Goal: Transaction & Acquisition: Purchase product/service

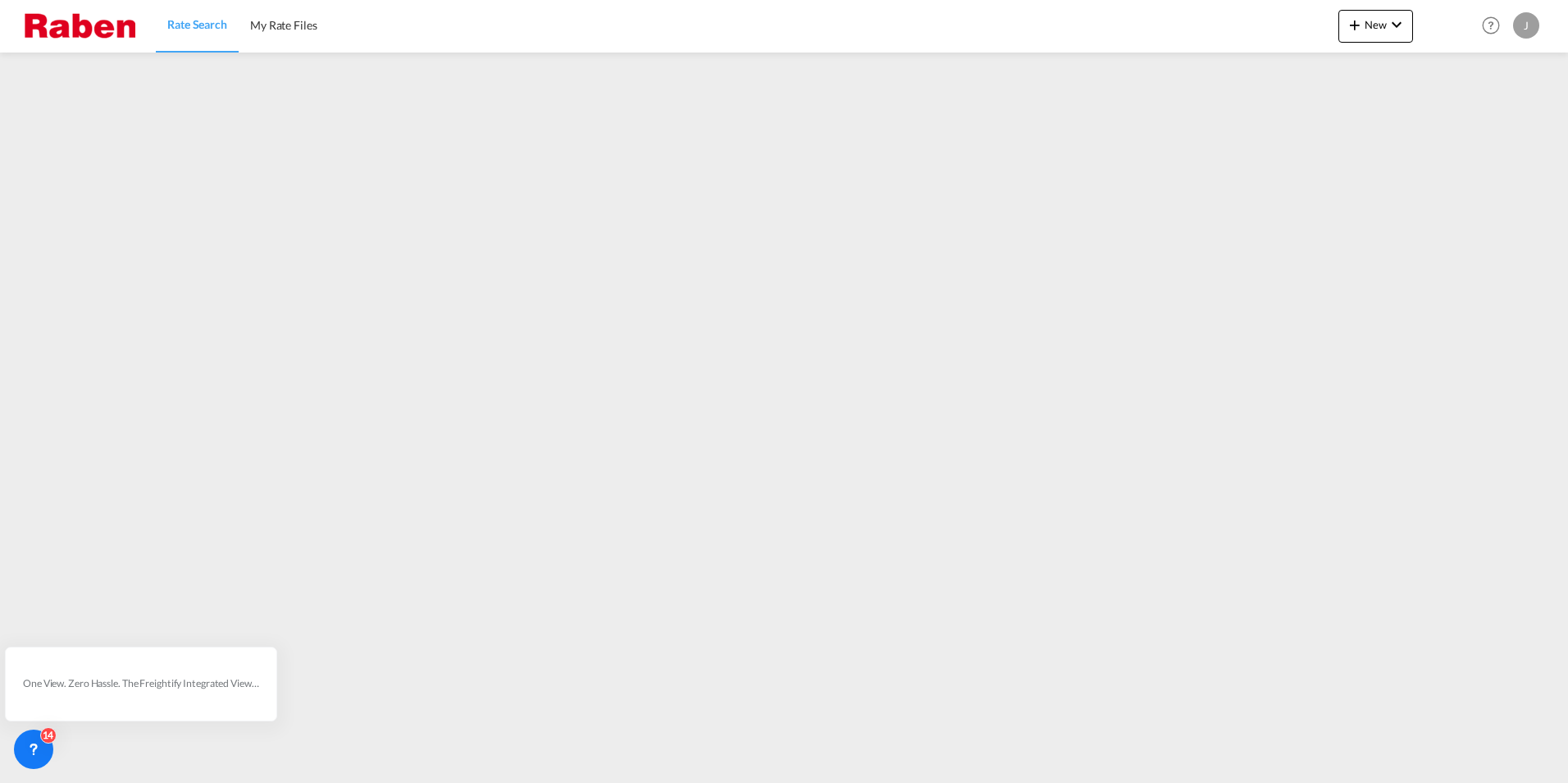
click at [218, 21] on span "Rate Search" at bounding box center [197, 24] width 60 height 14
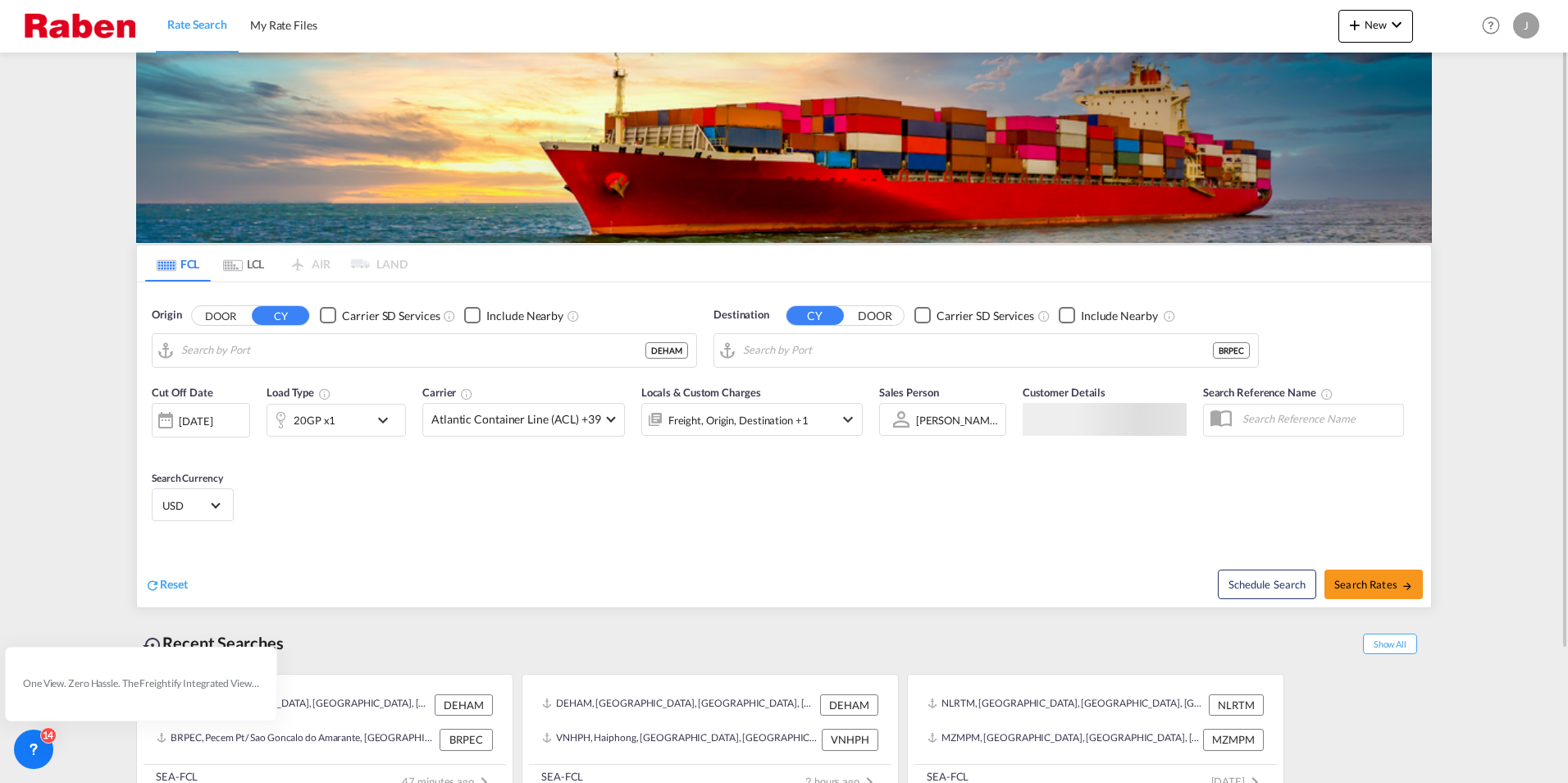
type input "[GEOGRAPHIC_DATA], [GEOGRAPHIC_DATA]"
type input "Pecem Pt / Sao Goncalo do Amarante, BRPEC"
drag, startPoint x: 169, startPoint y: 588, endPoint x: 196, endPoint y: 566, distance: 34.8
click at [169, 588] on span "Reset" at bounding box center [173, 583] width 28 height 14
click at [232, 344] on body "Rate Search My Rate Files Rate Search My Rate Files New Rates Ratecard Rateshee…" at bounding box center [784, 392] width 1568 height 783
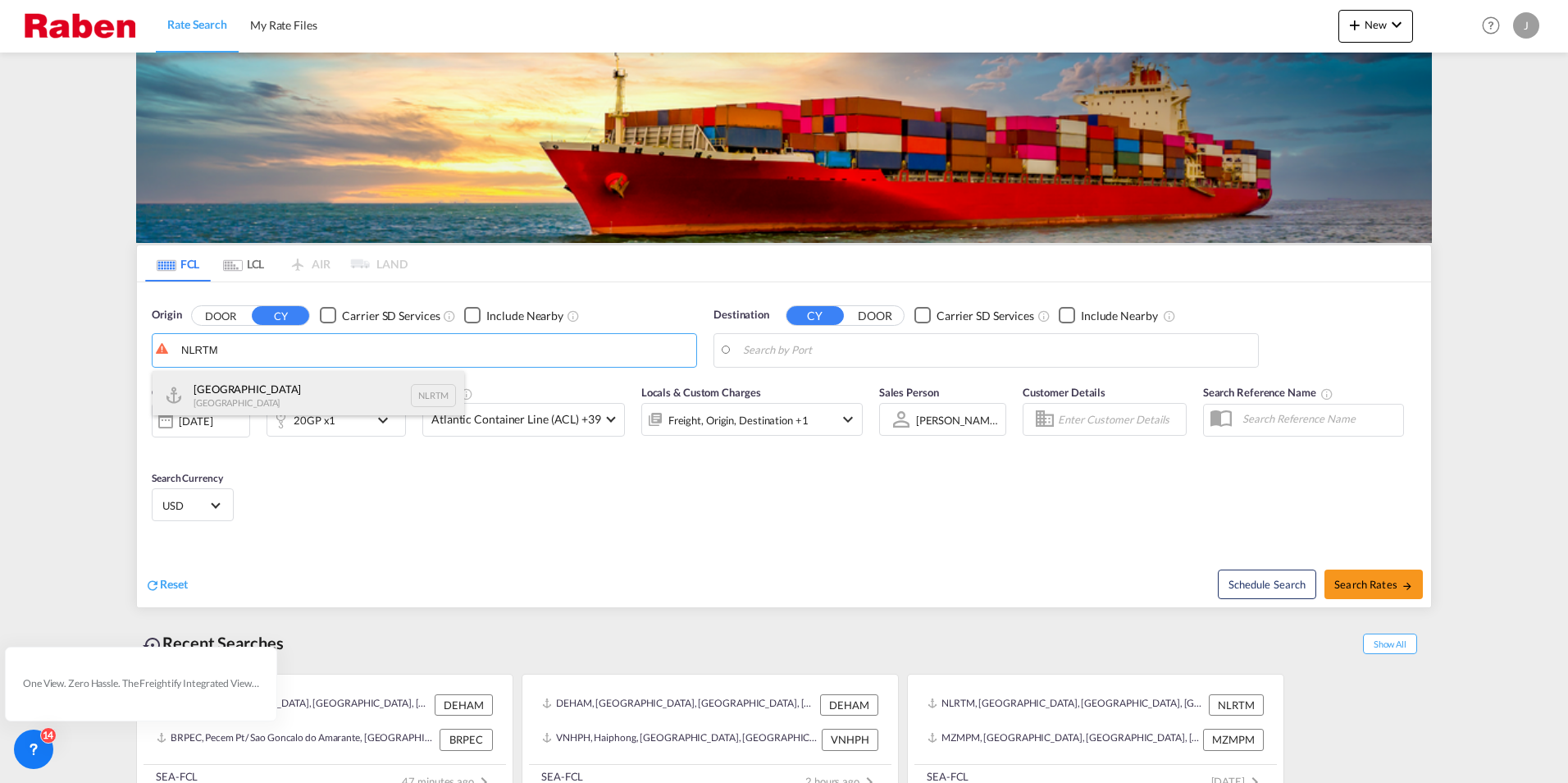
click at [256, 387] on div "[GEOGRAPHIC_DATA] [GEOGRAPHIC_DATA] NLRTM" at bounding box center [308, 395] width 312 height 49
type input "[GEOGRAPHIC_DATA], NLRTM"
click at [939, 360] on body "Rate Search My Rate Files Rate Search My Rate Files New Rates Ratecard Rateshee…" at bounding box center [784, 392] width 1568 height 783
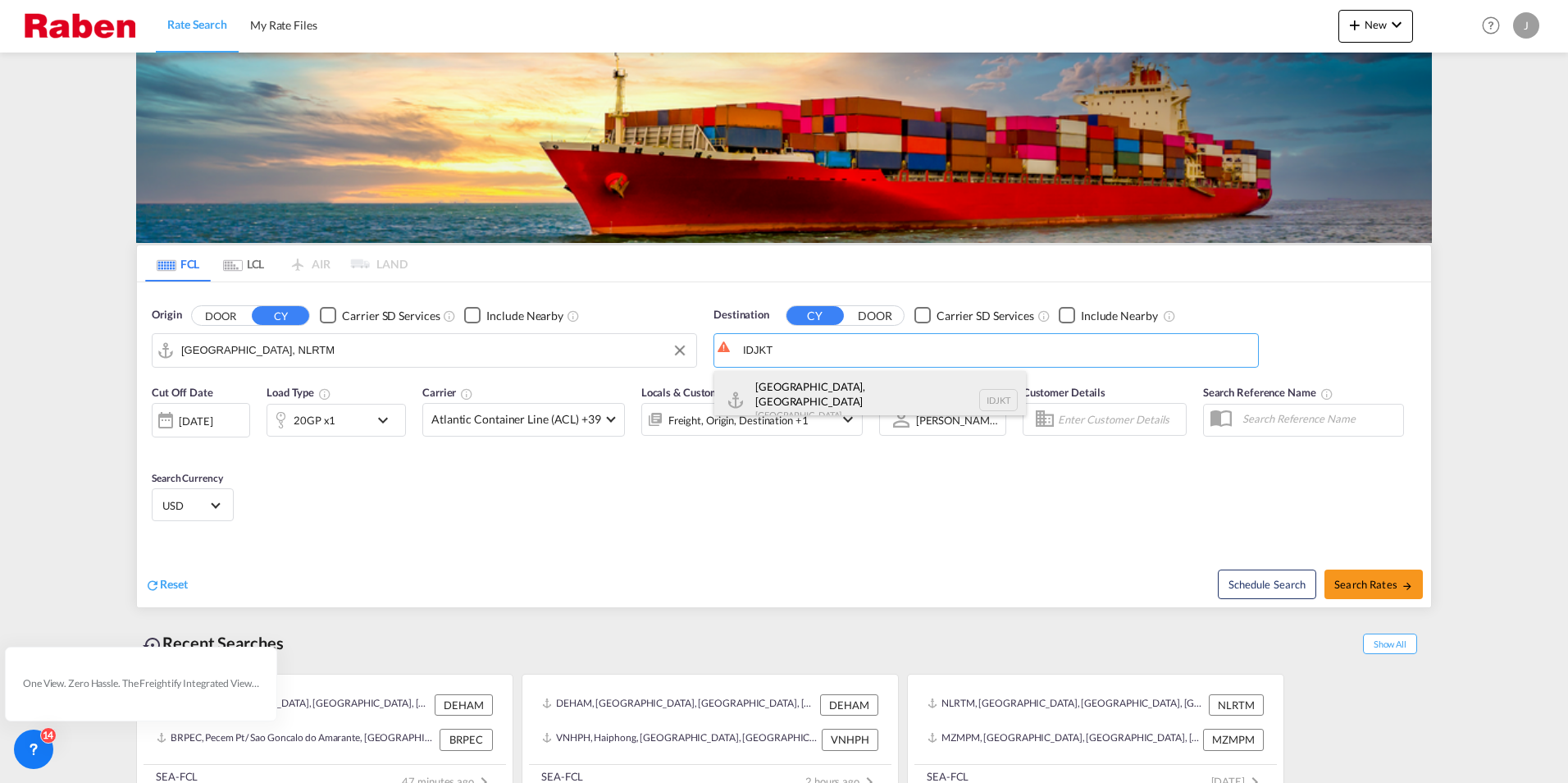
click at [801, 394] on div "[GEOGRAPHIC_DATA], [GEOGRAPHIC_DATA] [GEOGRAPHIC_DATA] IDJKT" at bounding box center [870, 400] width 312 height 59
type input "[GEOGRAPHIC_DATA], [GEOGRAPHIC_DATA], IDJKT"
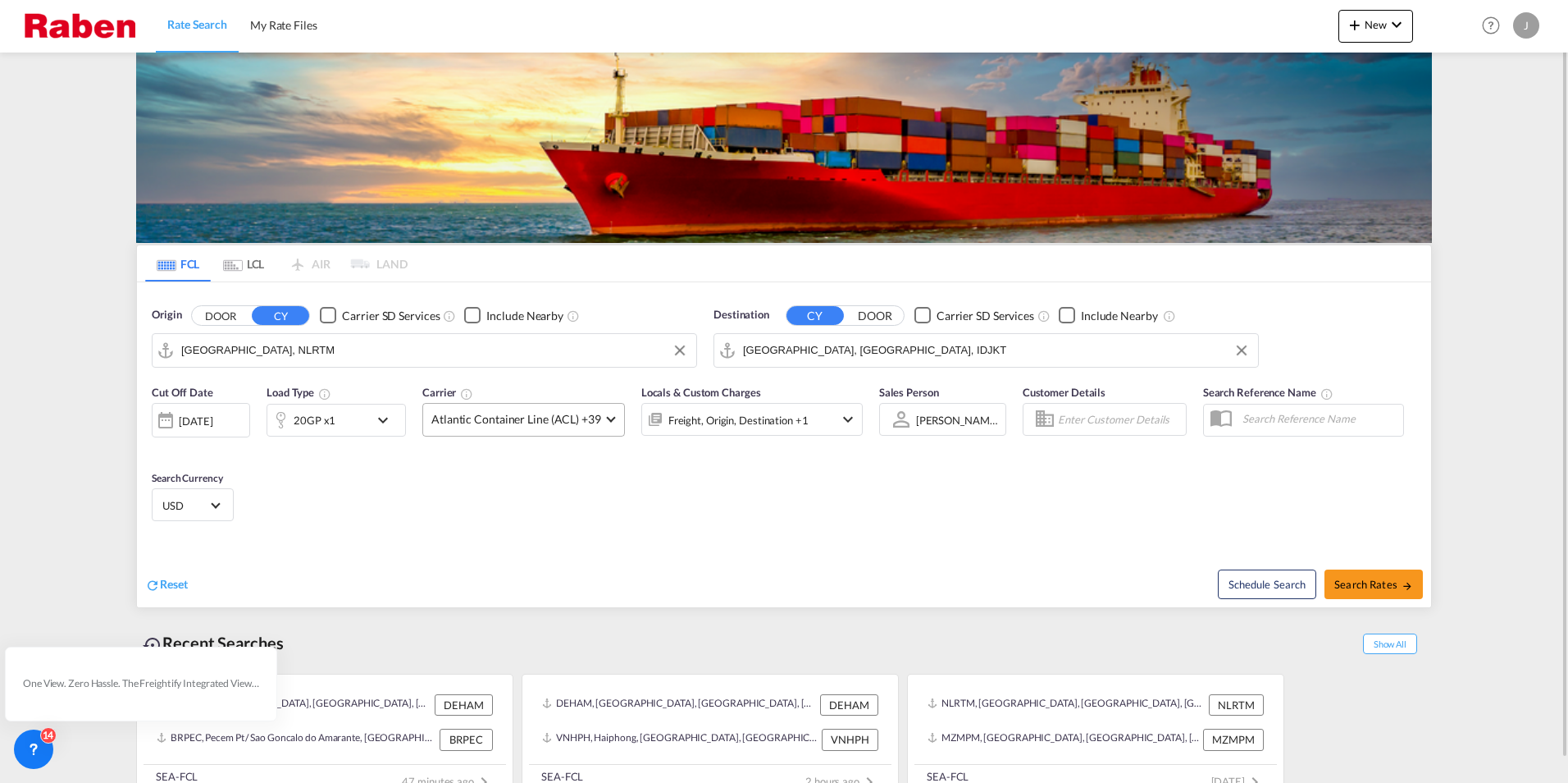
click at [544, 409] on md-select-value "Atlantic Container Line (ACL) +39" at bounding box center [524, 419] width 201 height 32
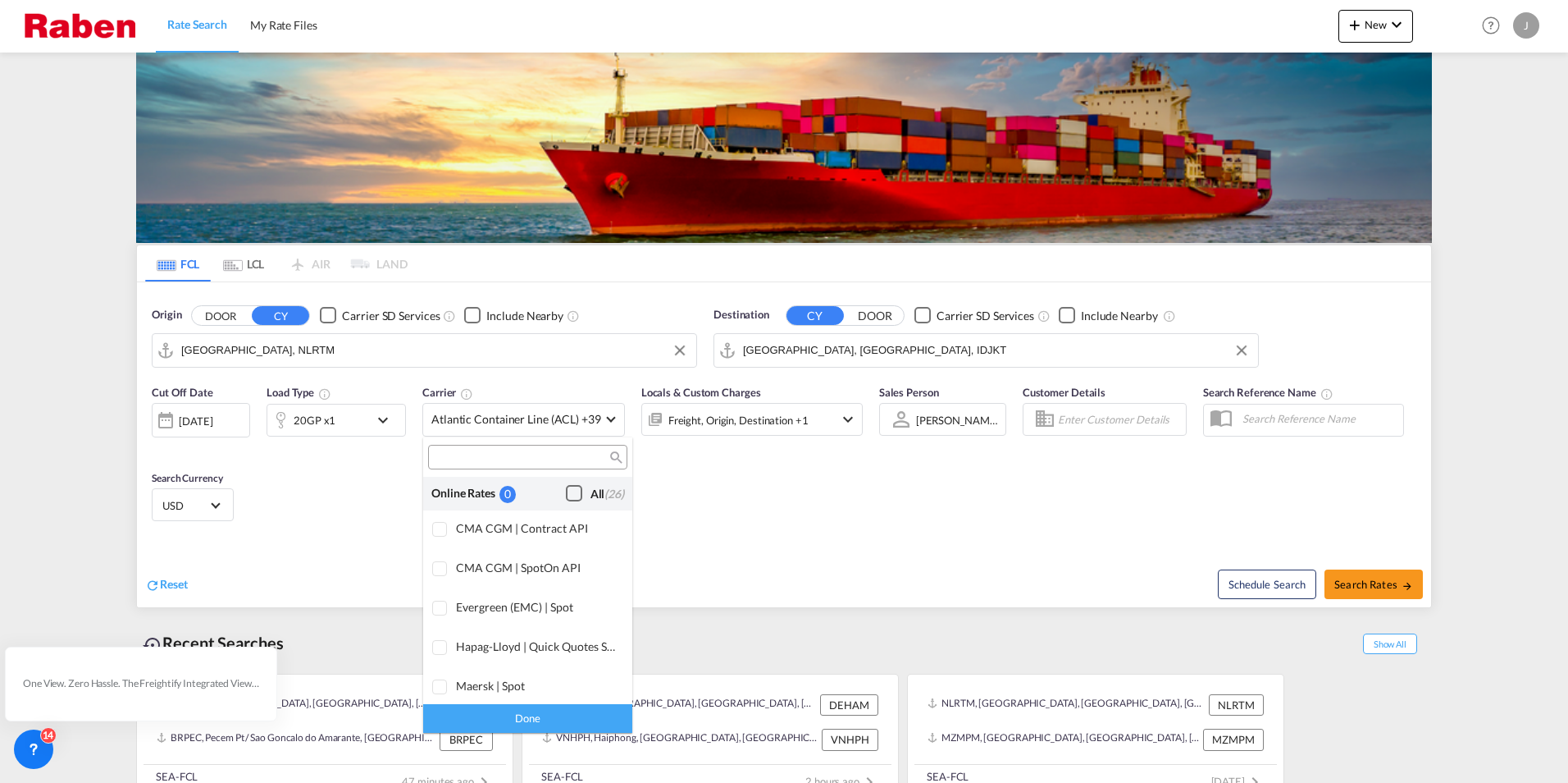
scroll to position [1003, 0]
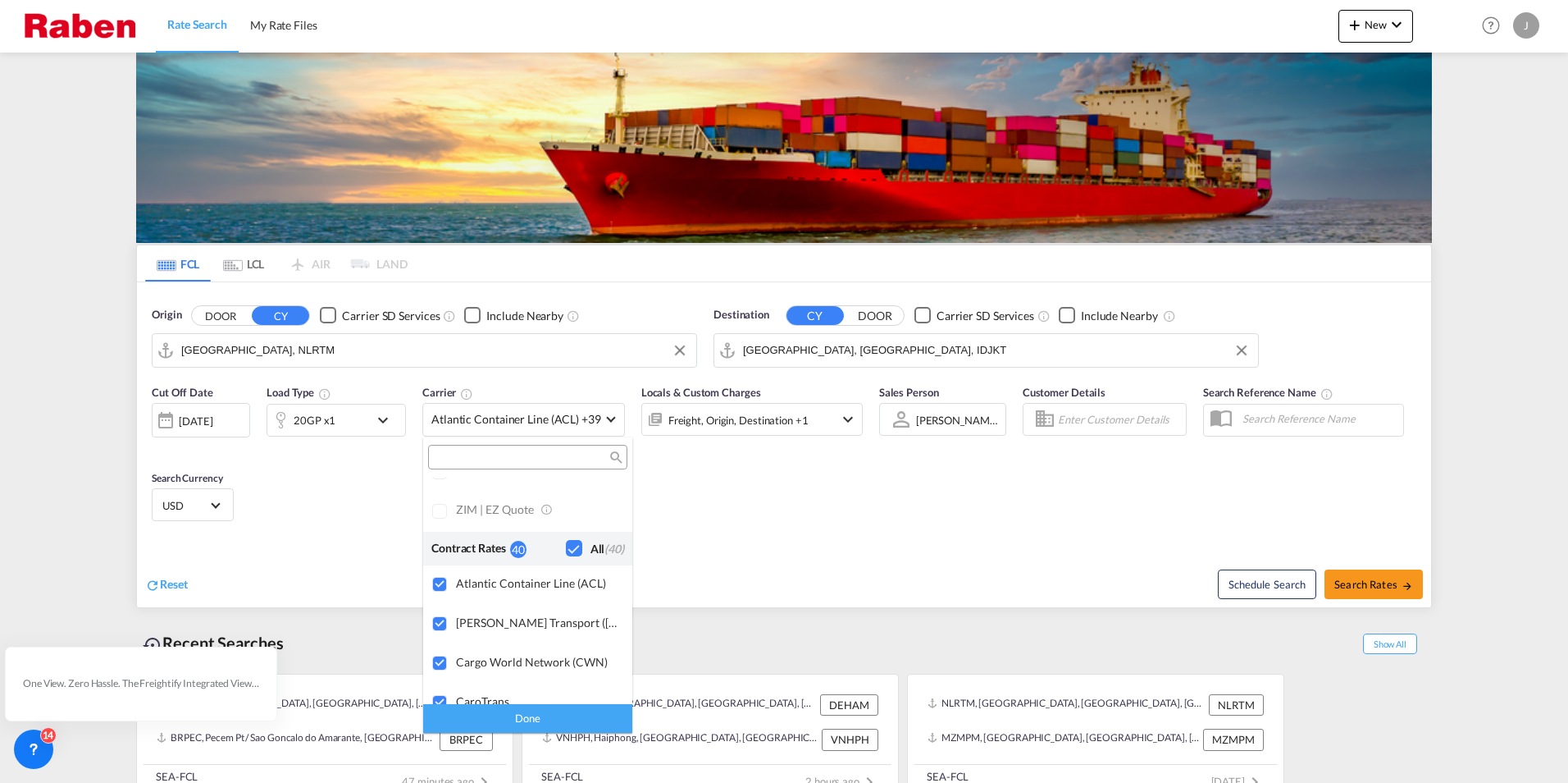
click at [566, 546] on div "Checkbox No Ink" at bounding box center [574, 548] width 16 height 16
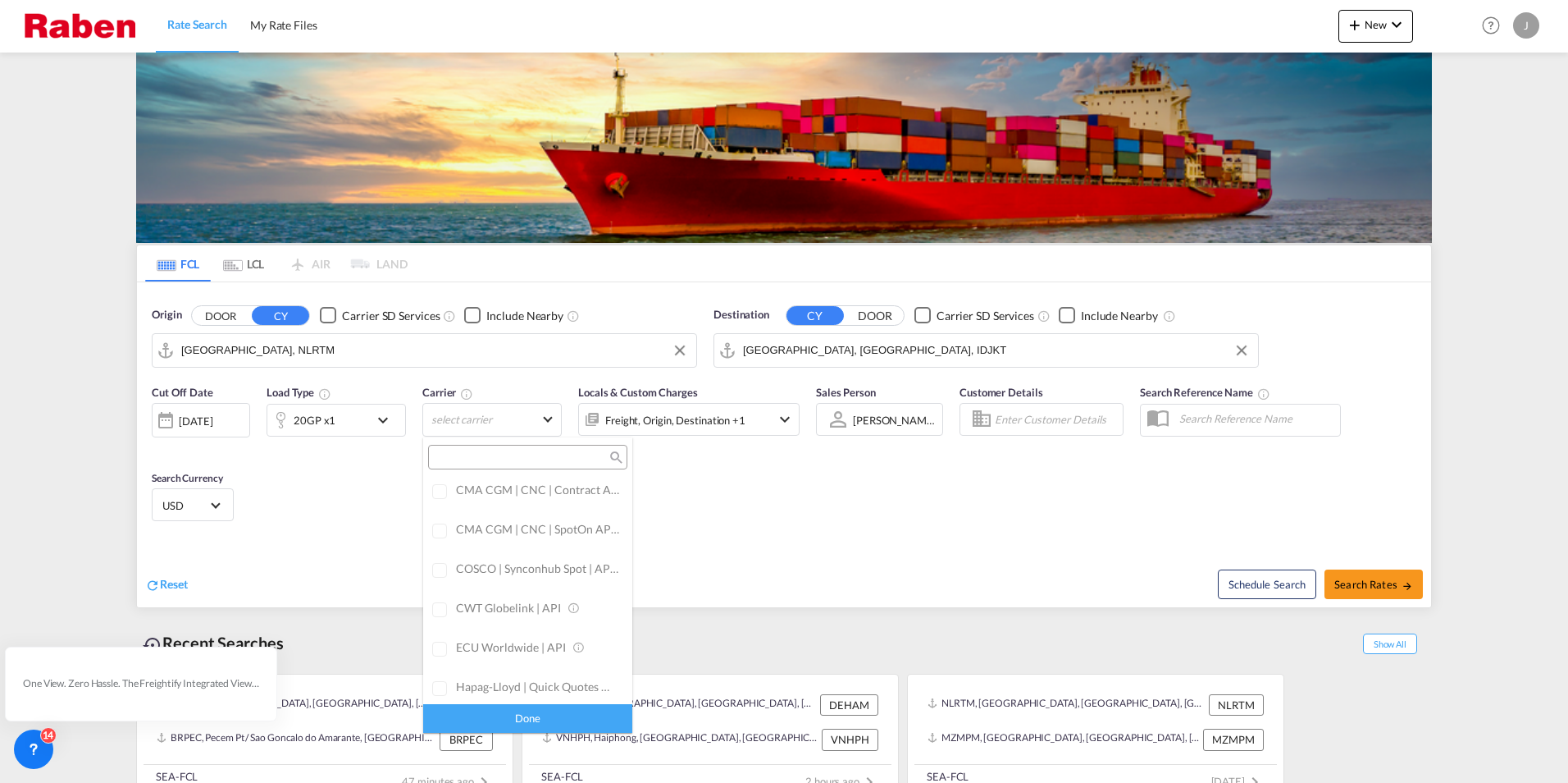
scroll to position [0, 0]
click at [566, 492] on div "Checkbox No Ink" at bounding box center [574, 493] width 16 height 16
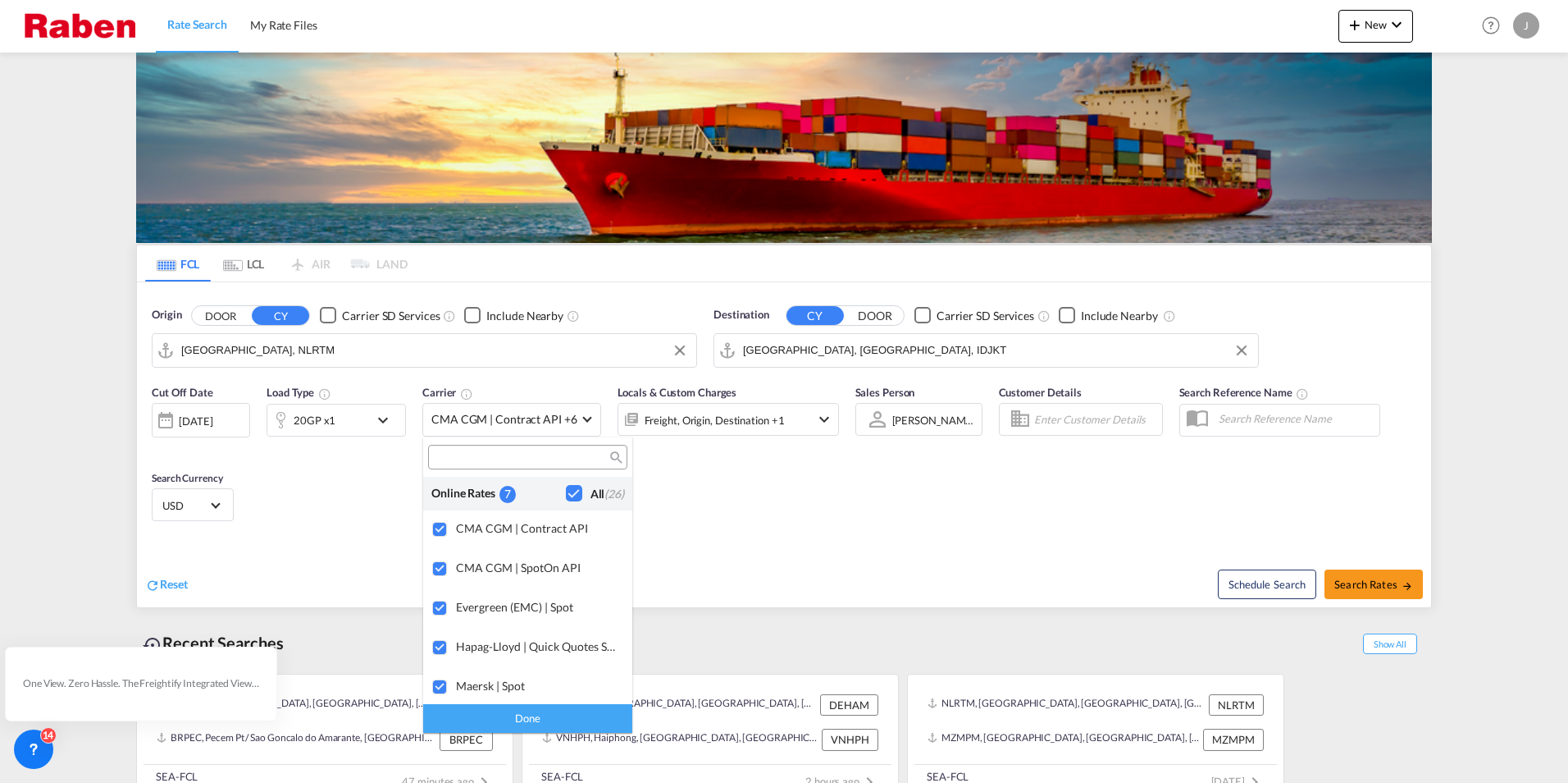
click at [1394, 583] on md-backdrop at bounding box center [784, 392] width 1568 height 783
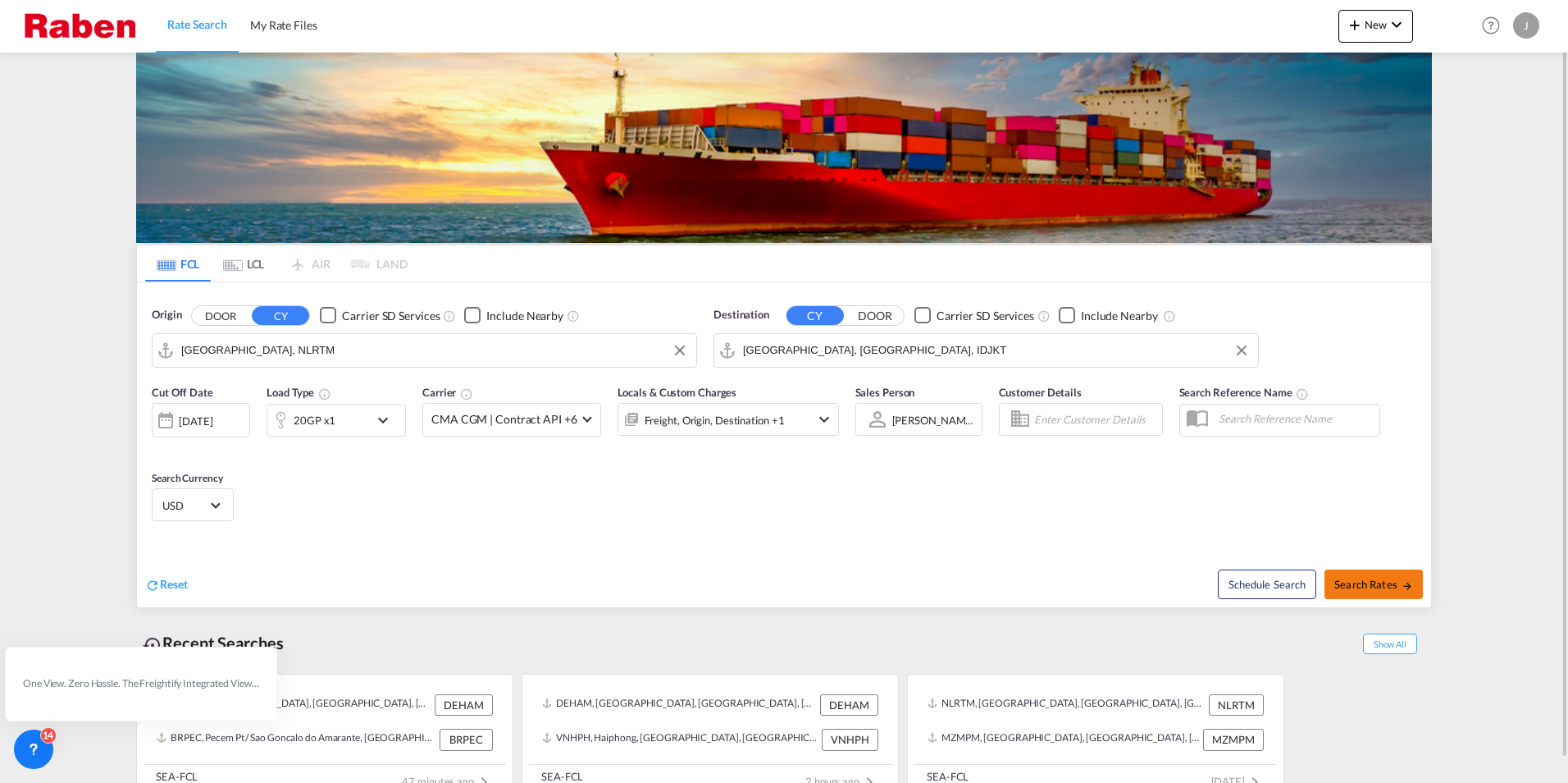
click at [1360, 588] on span "Search Rates" at bounding box center [1374, 584] width 78 height 13
type input "NLRTM to IDJKT / [DATE]"
